Goal: Communication & Community: Answer question/provide support

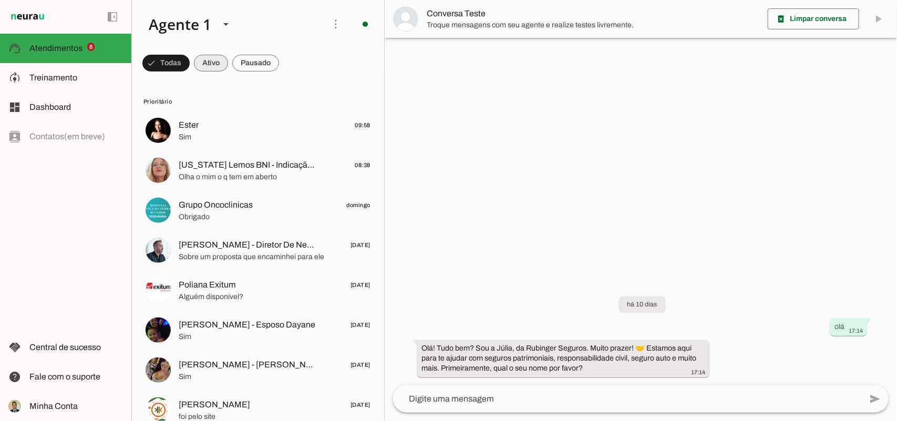
click at [209, 67] on span at bounding box center [211, 62] width 34 height 25
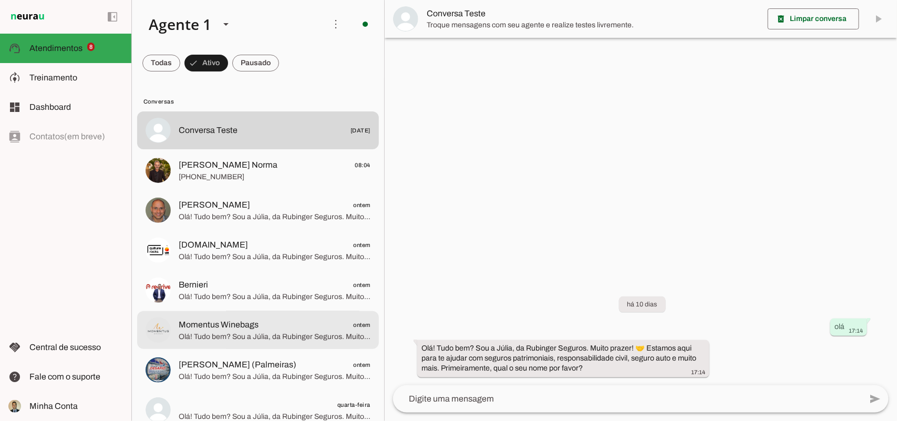
click at [238, 332] on span "Olá! Tudo bem? Sou a Júlia, da Rubinger Seguros. Muito prazer! 🤝 Estamos aqui p…" at bounding box center [275, 336] width 192 height 11
